Goal: Task Accomplishment & Management: Complete application form

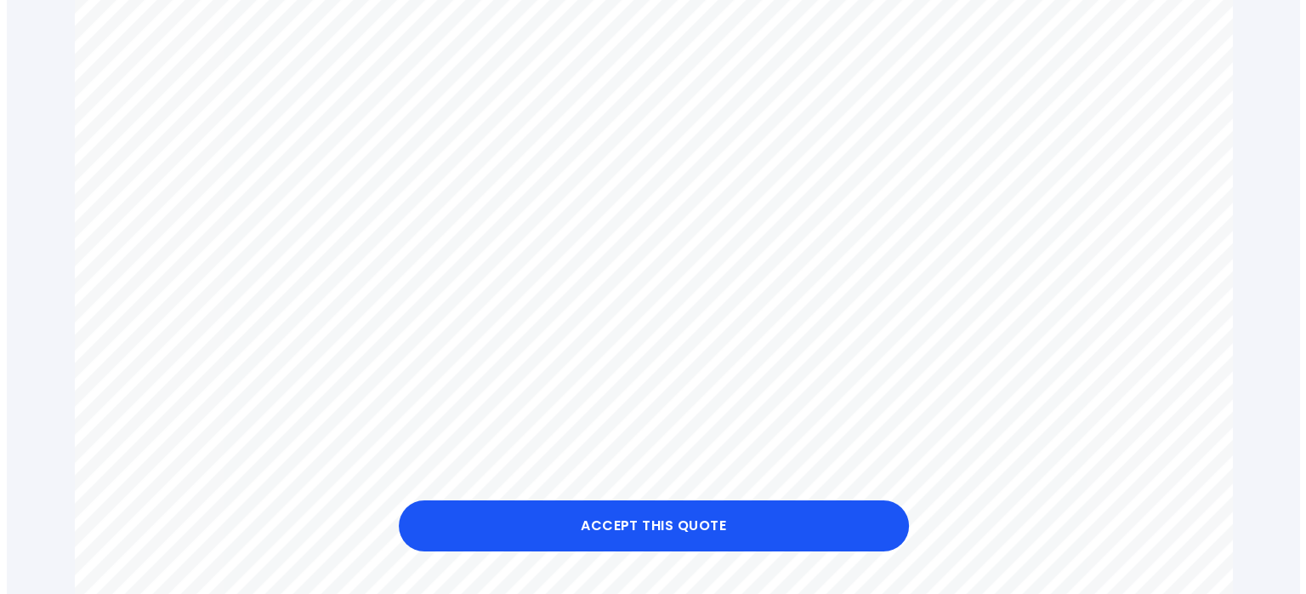
scroll to position [727, 0]
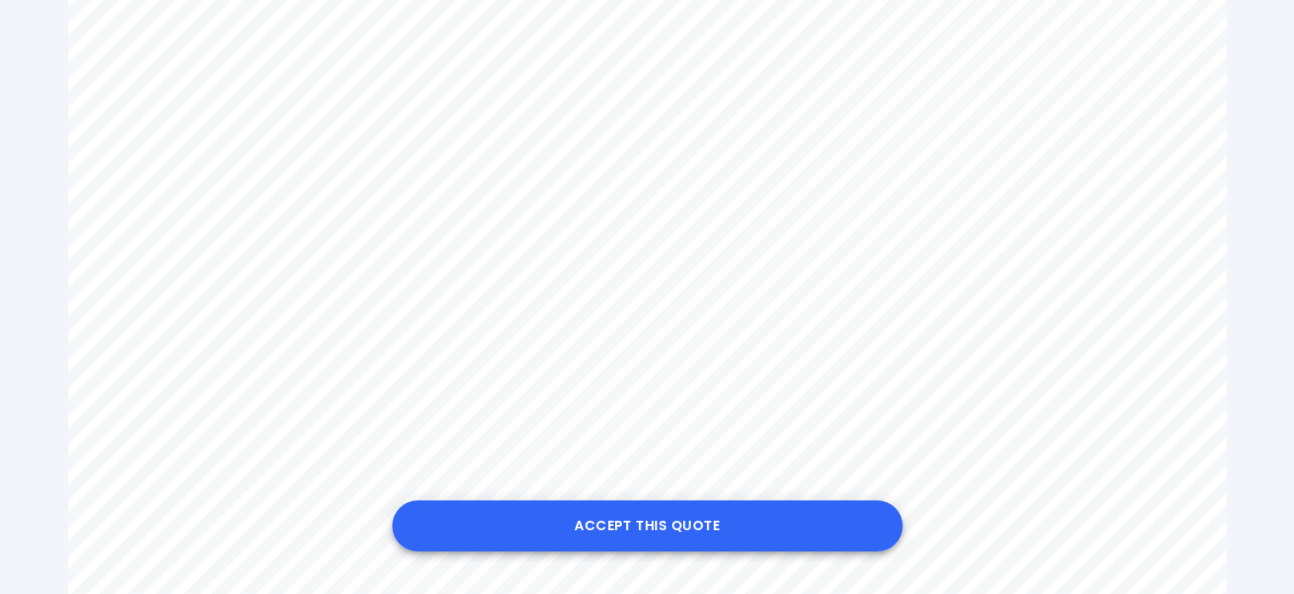
click at [648, 527] on button "Accept this Quote" at bounding box center [647, 525] width 510 height 51
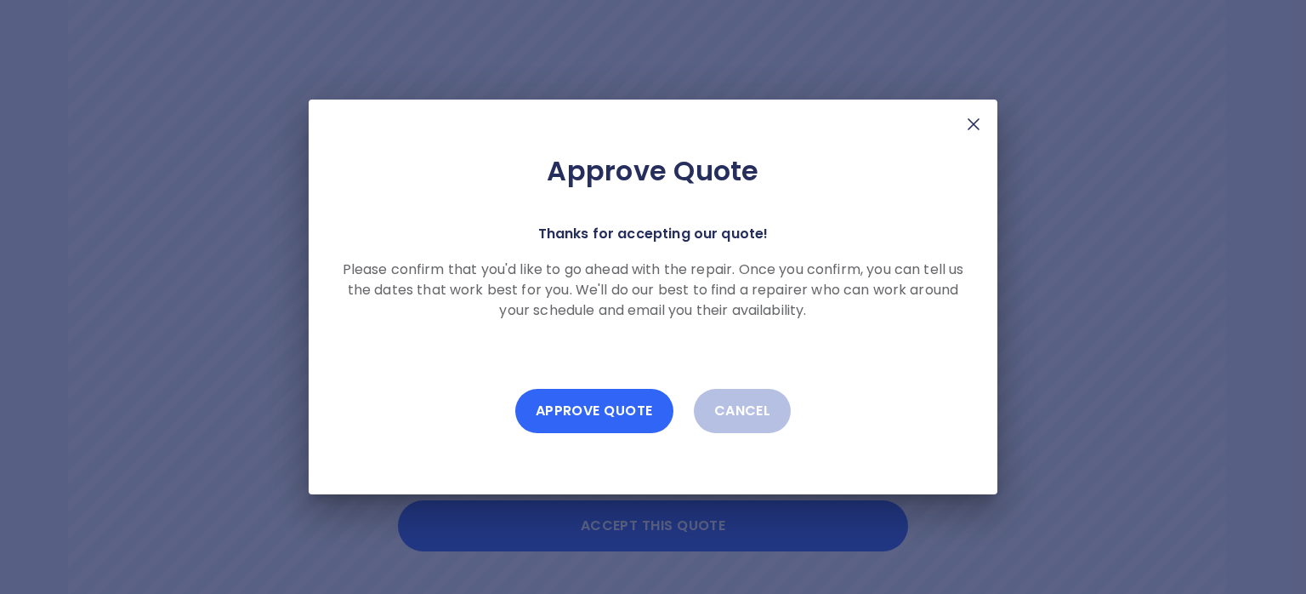
click at [597, 421] on button "Approve Quote" at bounding box center [594, 411] width 158 height 44
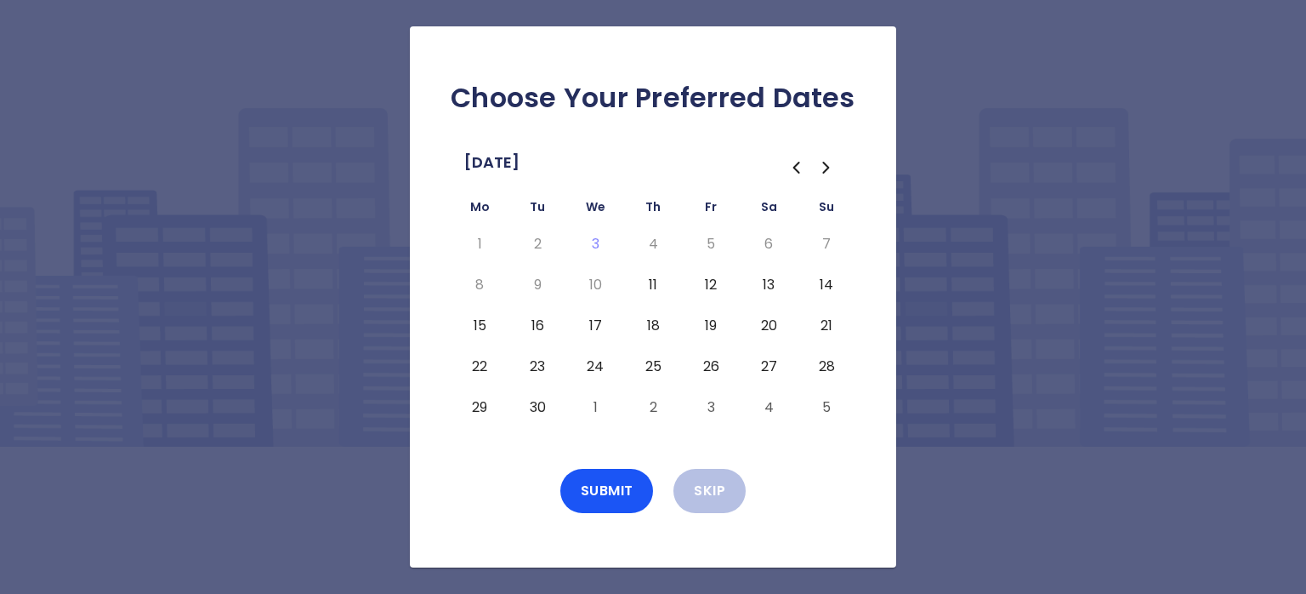
click at [825, 166] on icon "Go to the Next Month" at bounding box center [826, 167] width 20 height 20
click at [797, 168] on icon "Go to the Previous Month" at bounding box center [796, 167] width 20 height 20
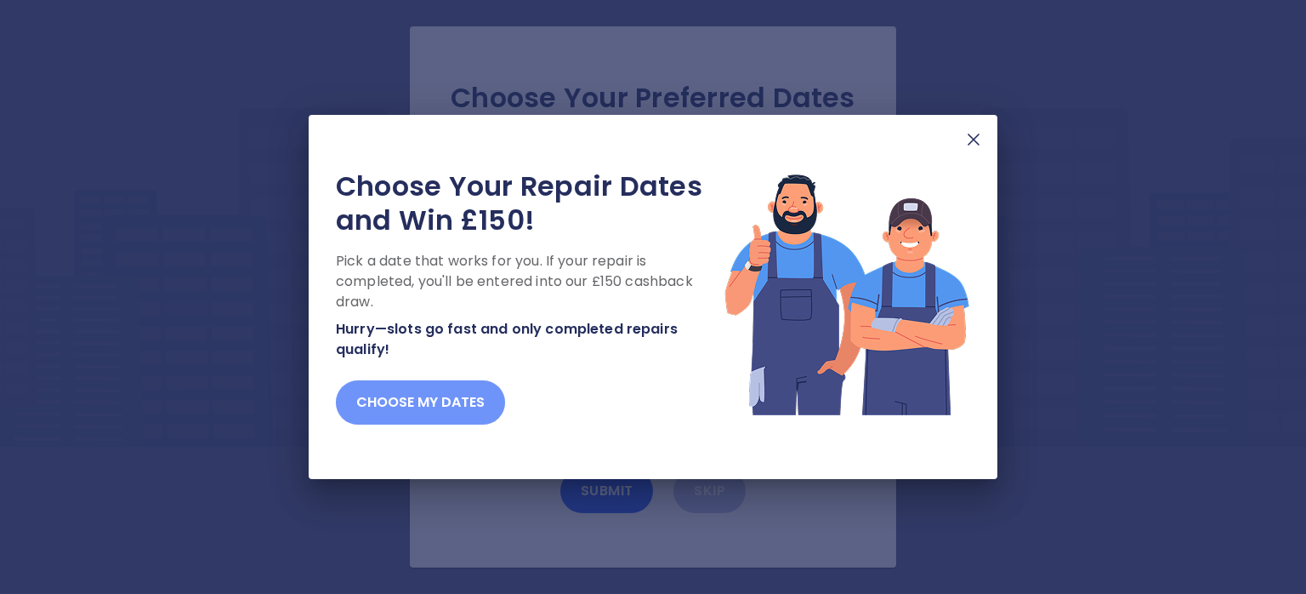
click at [390, 404] on button "Choose my dates" at bounding box center [420, 402] width 169 height 44
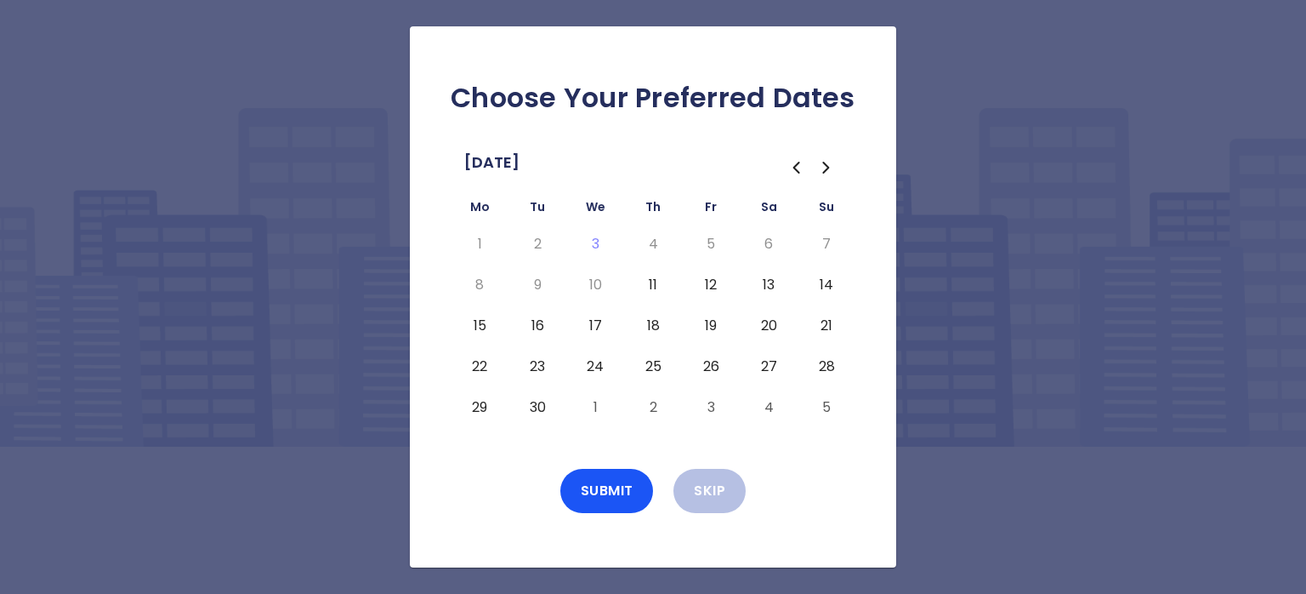
click at [534, 407] on button "30" at bounding box center [537, 407] width 31 height 27
click at [600, 487] on button "Submit" at bounding box center [607, 491] width 94 height 44
